Goal: Check status: Check status

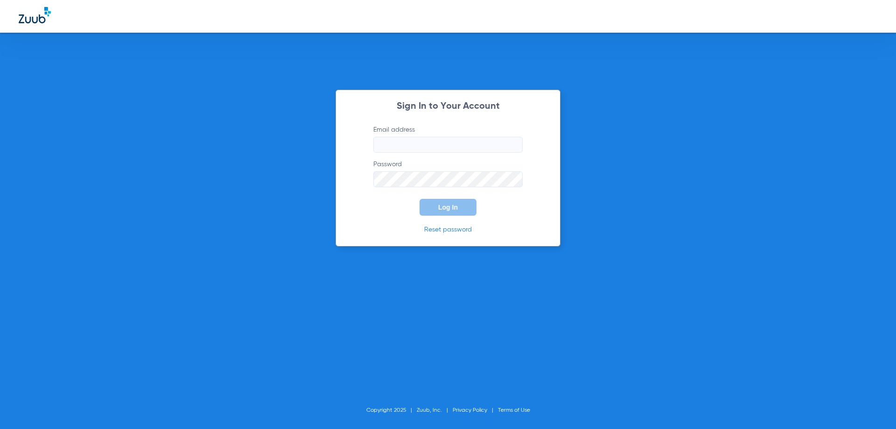
type input "[EMAIL_ADDRESS][DOMAIN_NAME]"
click at [449, 208] on span "Log In" at bounding box center [448, 206] width 20 height 7
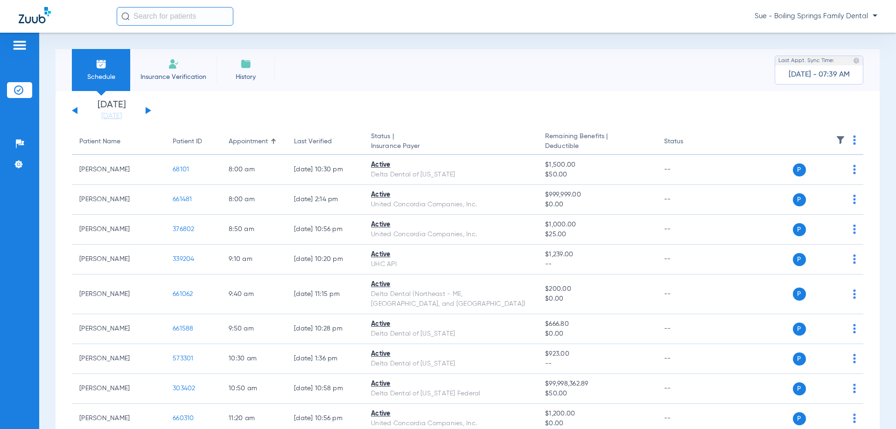
click at [149, 111] on button at bounding box center [149, 110] width 6 height 7
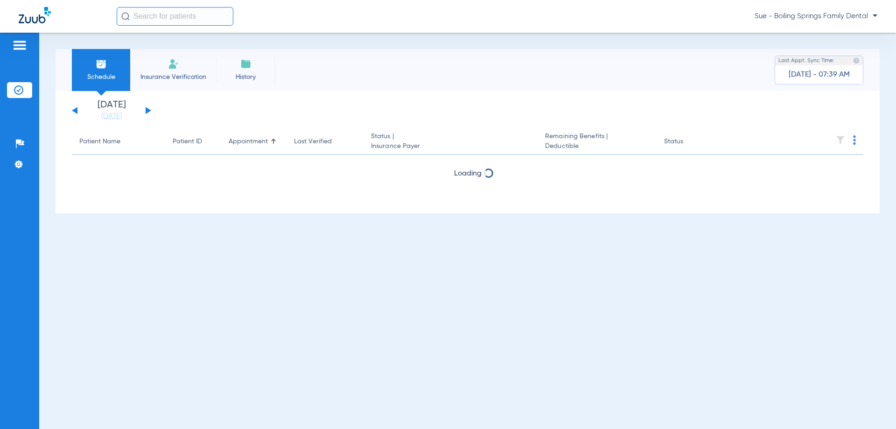
click at [146, 110] on button at bounding box center [149, 110] width 6 height 7
click at [145, 110] on div "[DATE] [DATE] [DATE] [DATE] [DATE] [DATE] [DATE] [DATE] [DATE] [DATE] [DATE] [D…" at bounding box center [111, 110] width 79 height 21
click at [146, 110] on button at bounding box center [149, 110] width 6 height 7
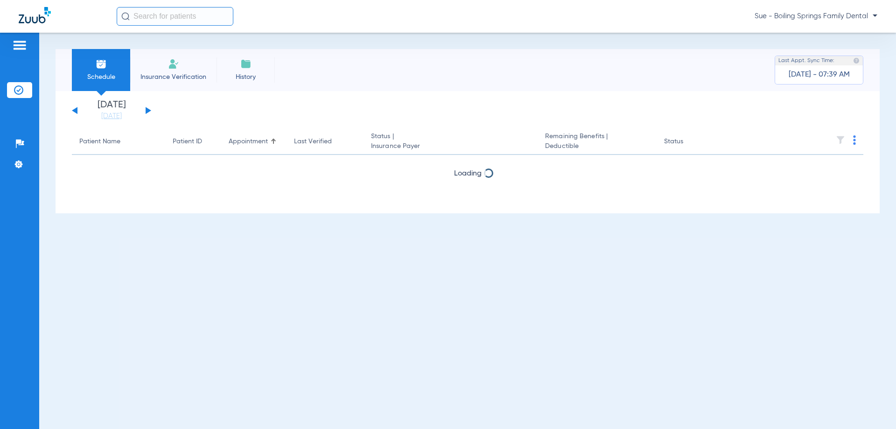
click at [146, 110] on button at bounding box center [149, 110] width 6 height 7
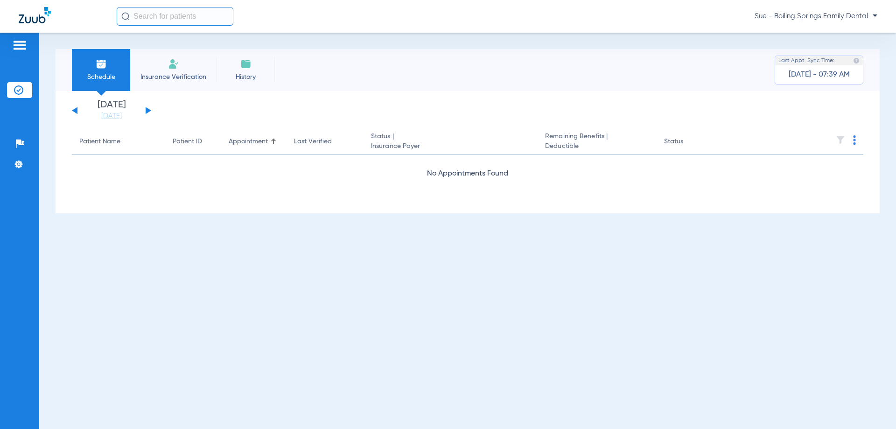
click at [146, 110] on button at bounding box center [149, 110] width 6 height 7
click at [147, 110] on button at bounding box center [149, 110] width 6 height 7
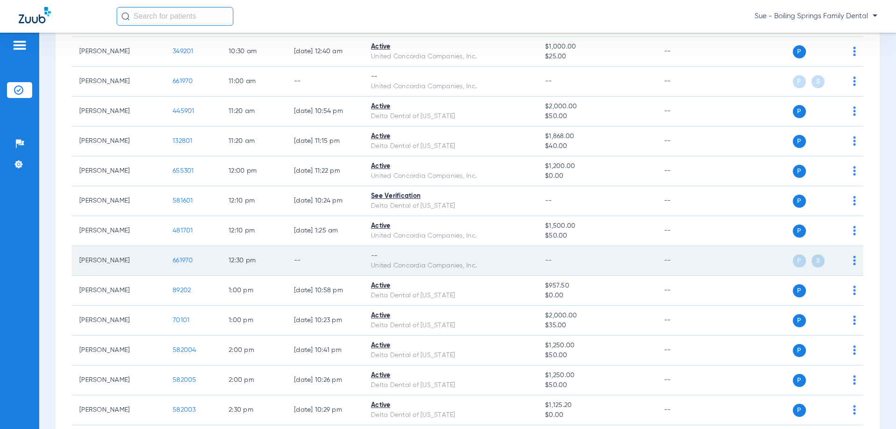
scroll to position [606, 0]
